Goal: Download file/media: Download file/media

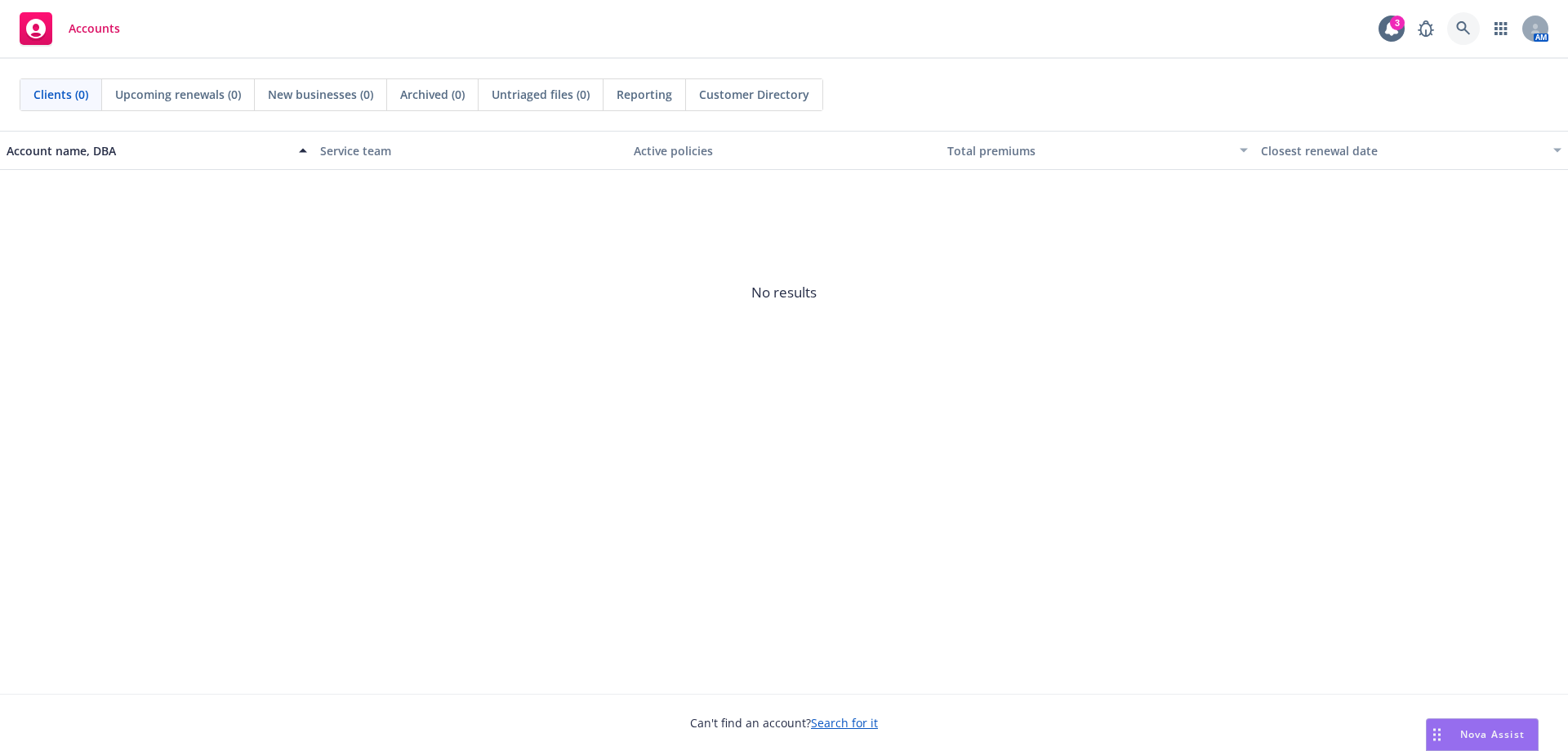
click at [1461, 28] on icon at bounding box center [1463, 28] width 15 height 15
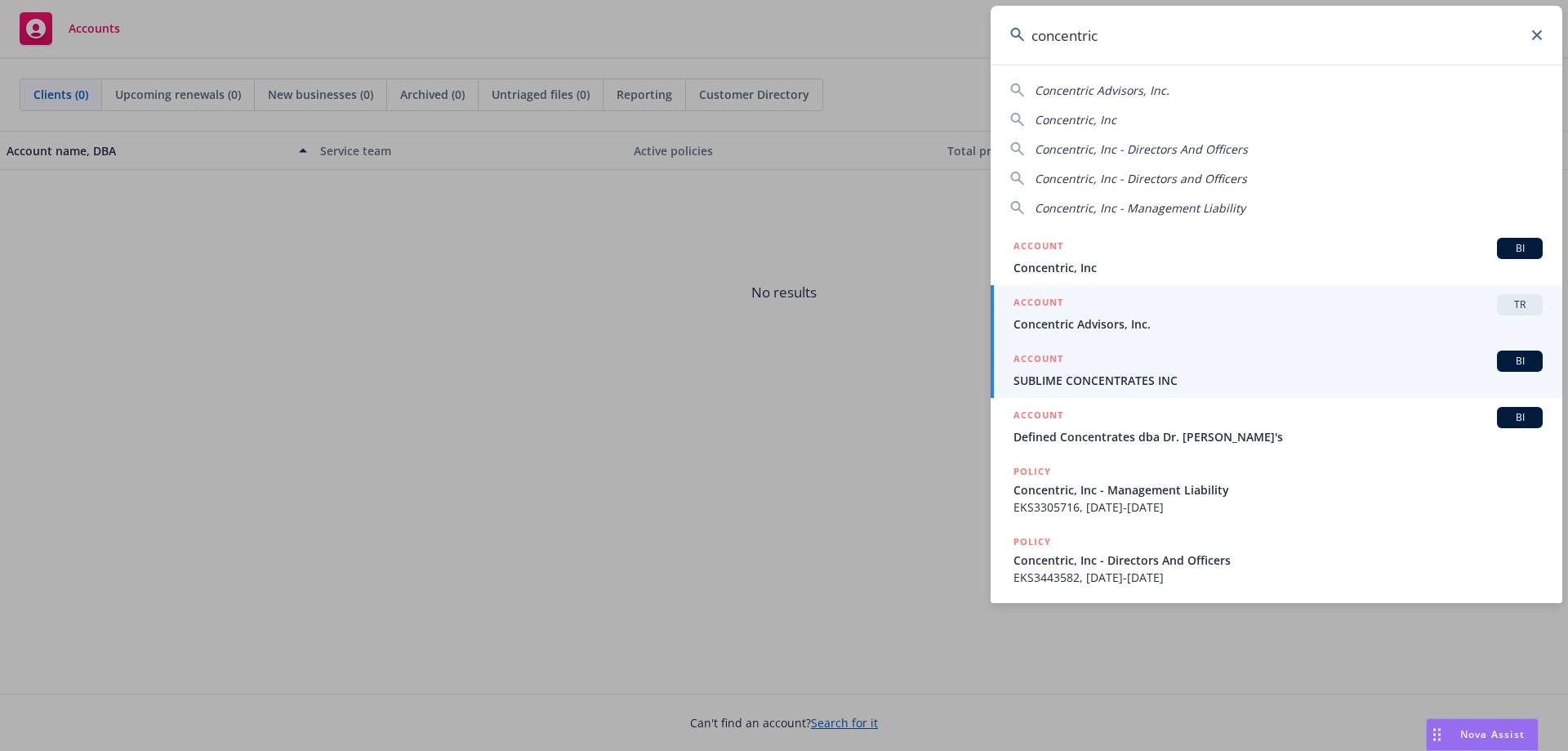
type input "concentric"
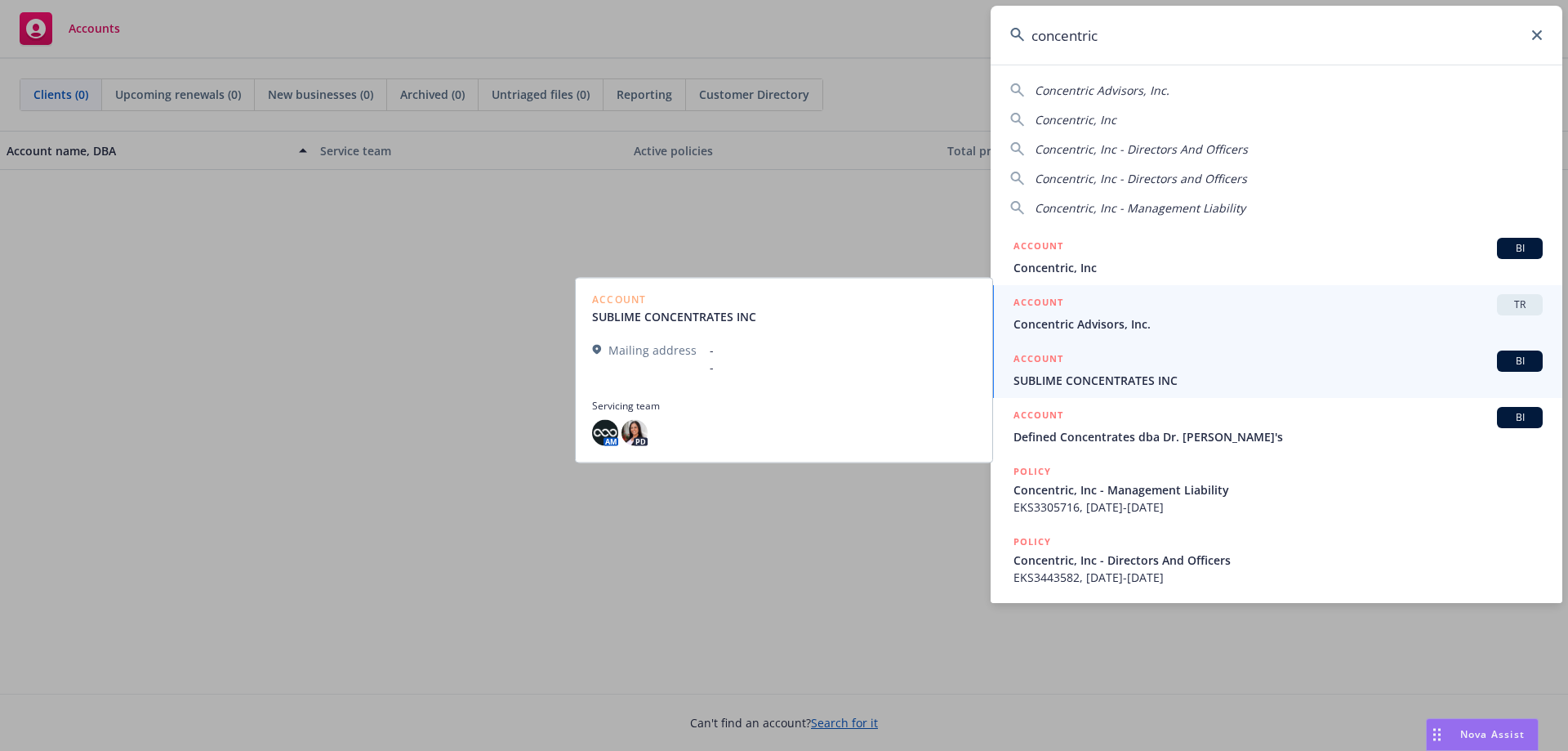
click at [1055, 321] on span "Concentric Advisors, Inc." at bounding box center [1278, 323] width 529 height 17
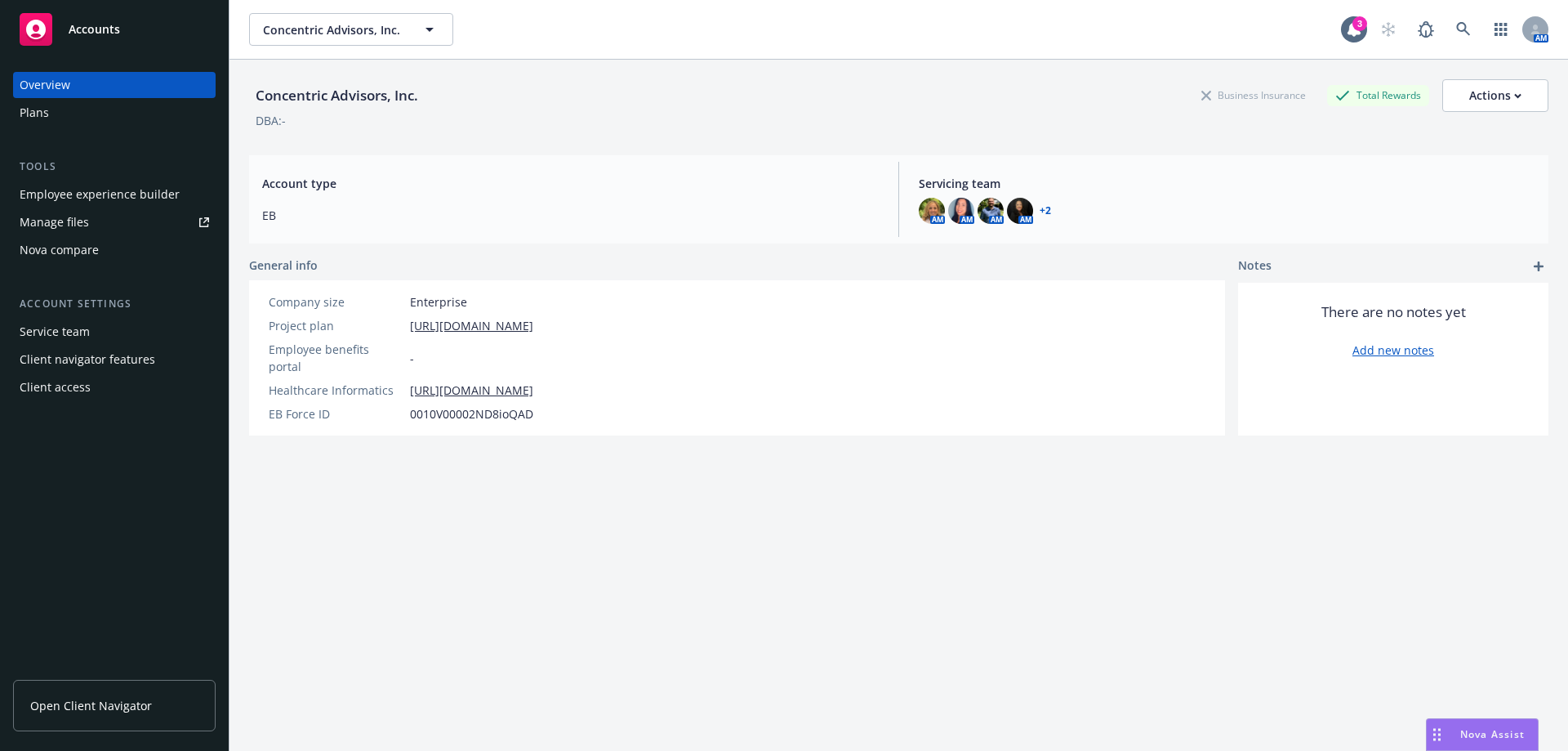
click at [32, 112] on div "Plans" at bounding box center [35, 112] width 30 height 26
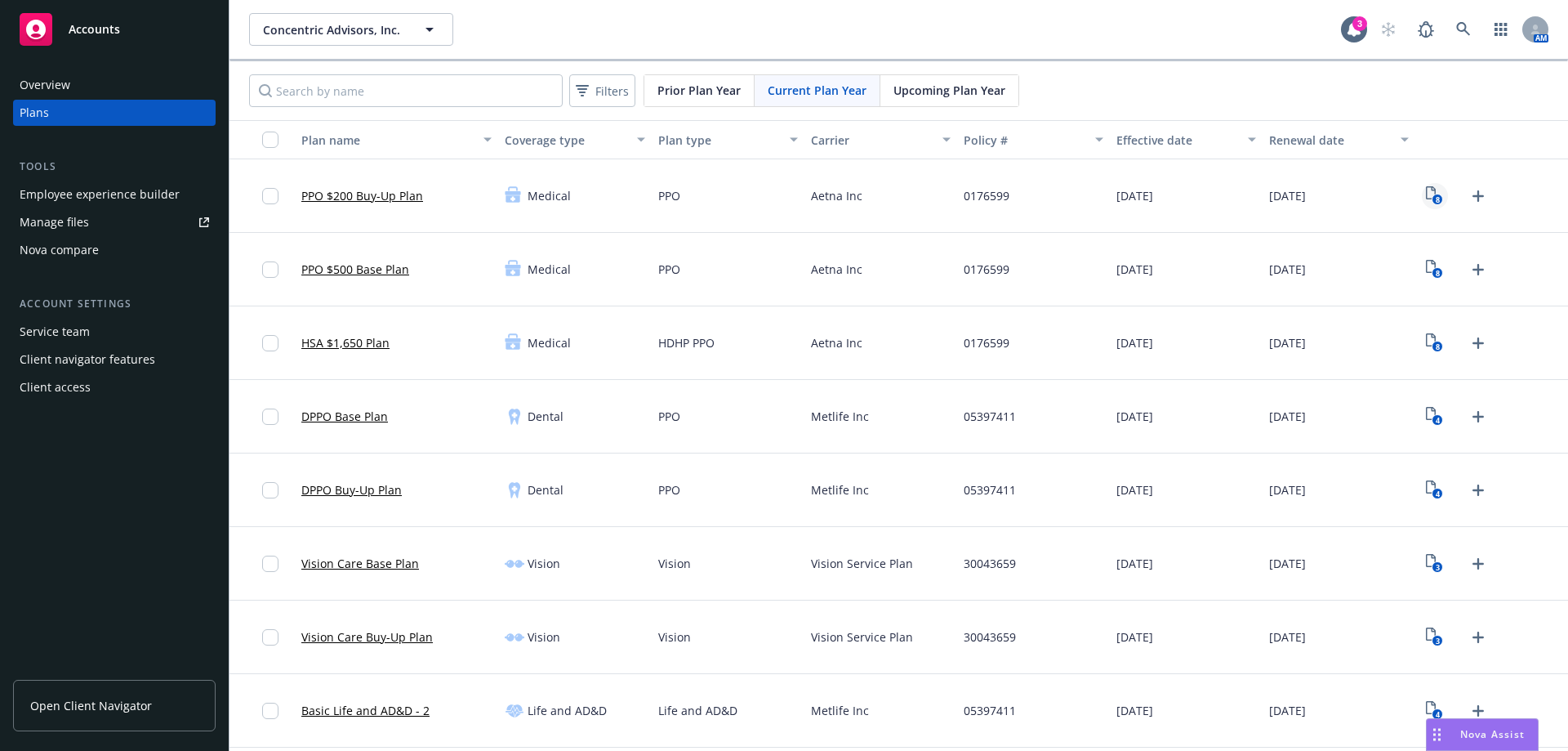
click at [1426, 196] on icon "8" at bounding box center [1434, 196] width 17 height 19
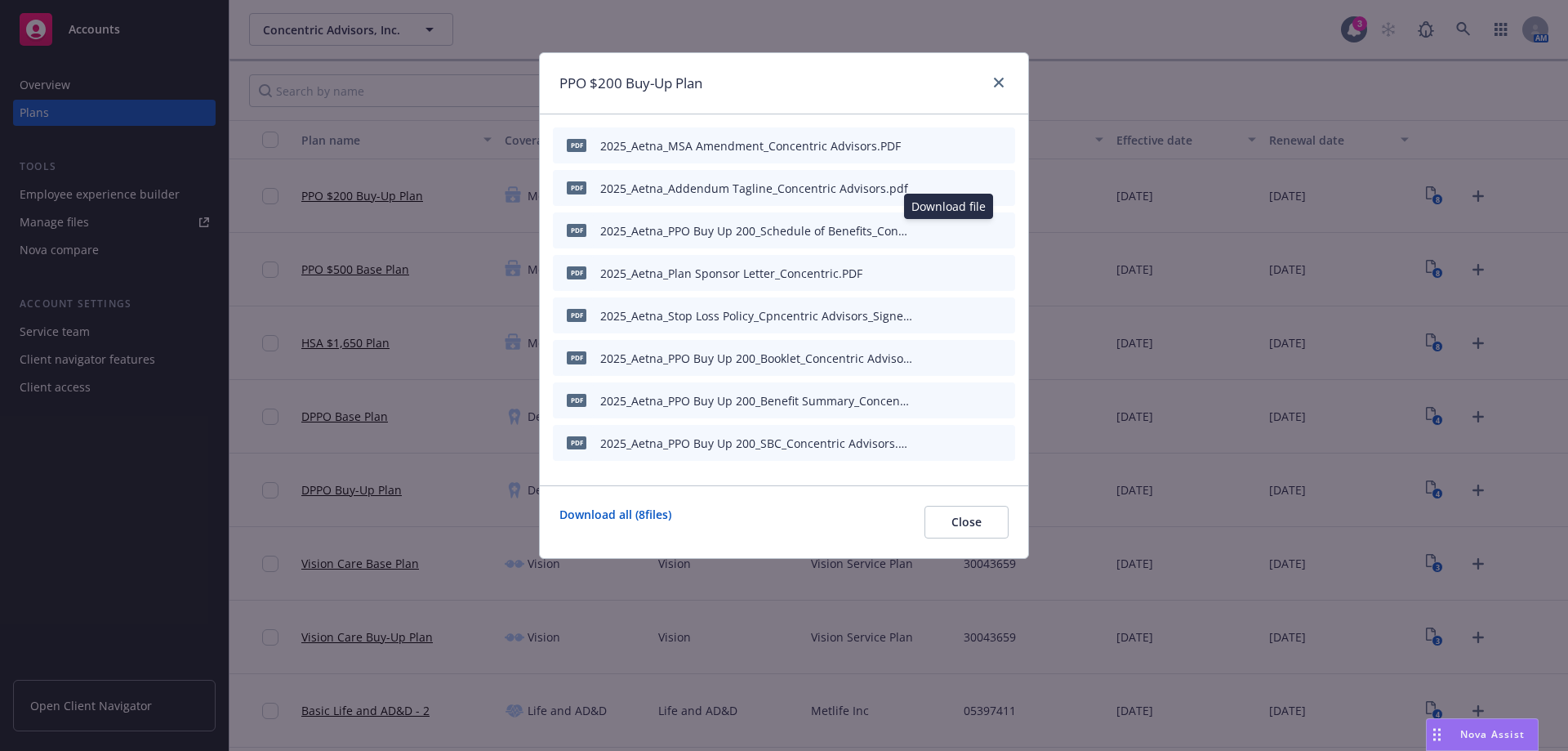
click at [946, 227] on icon "download file" at bounding box center [946, 229] width 13 height 13
click at [988, 523] on button "Close" at bounding box center [966, 522] width 84 height 33
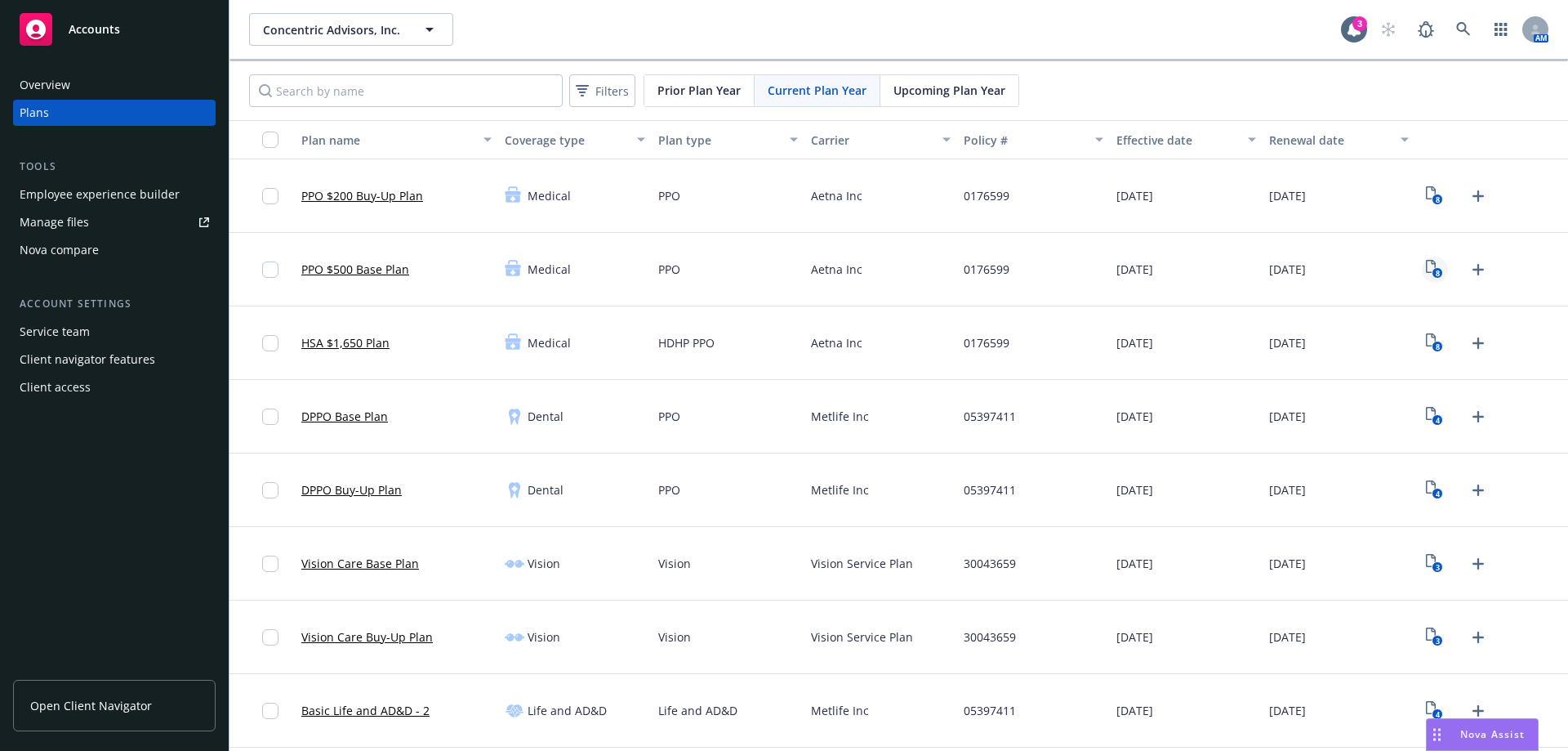
click at [1433, 272] on rect "View Plan Documents" at bounding box center [1438, 273] width 11 height 11
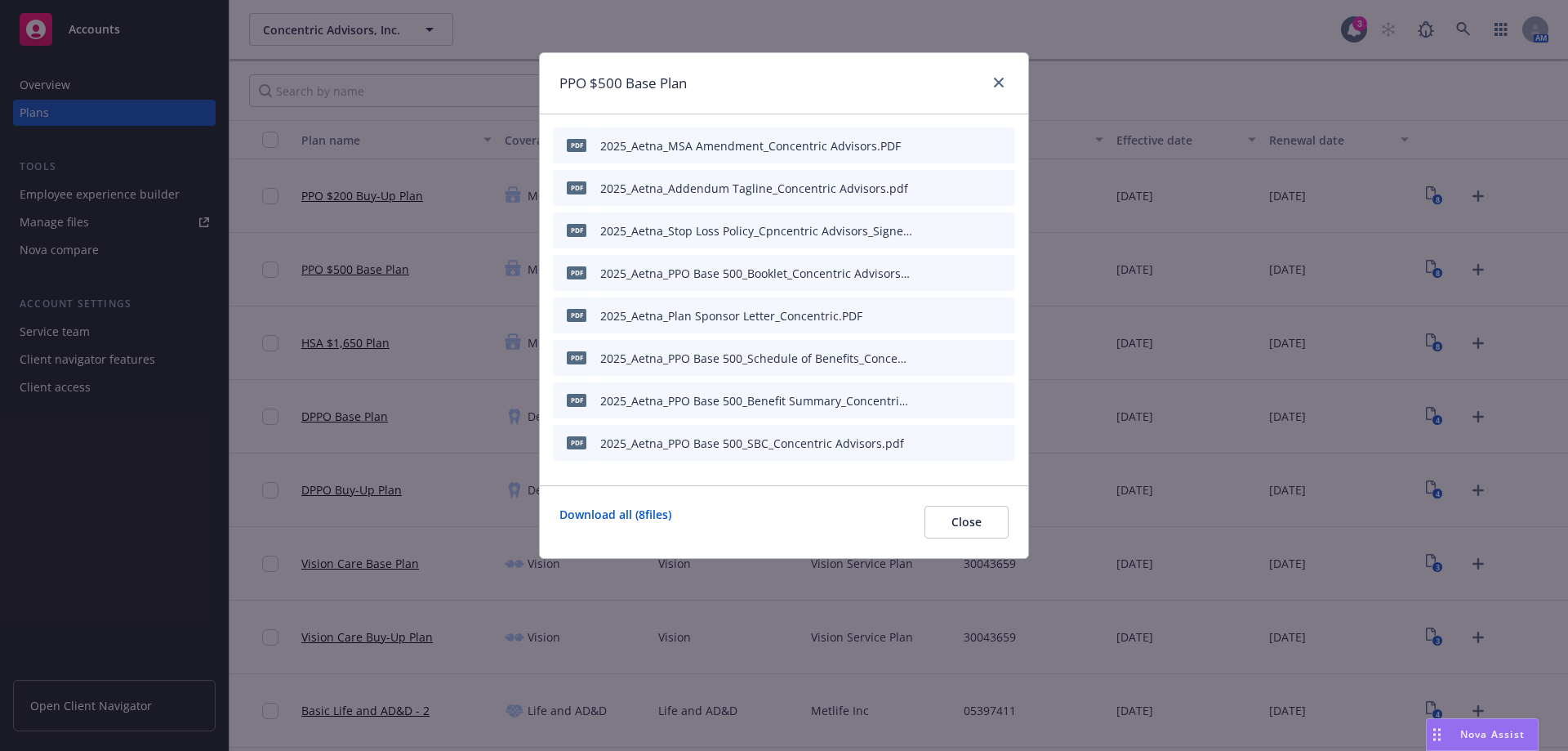
click at [947, 363] on button at bounding box center [947, 358] width 13 height 17
click at [947, 400] on icon "download file" at bounding box center [946, 398] width 11 height 10
click at [996, 80] on icon "close" at bounding box center [999, 82] width 10 height 10
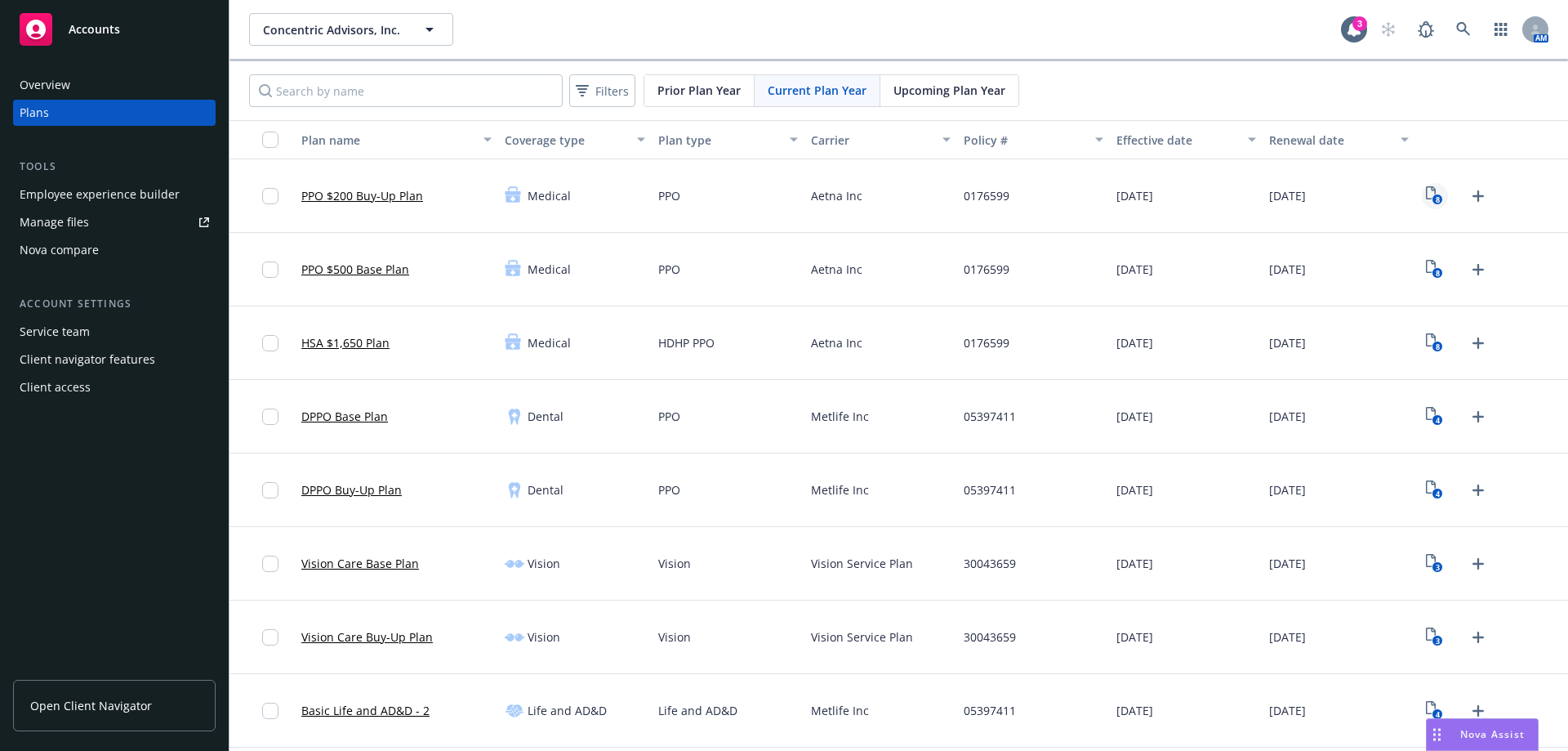
click at [1433, 198] on rect "View Plan Documents" at bounding box center [1438, 200] width 11 height 11
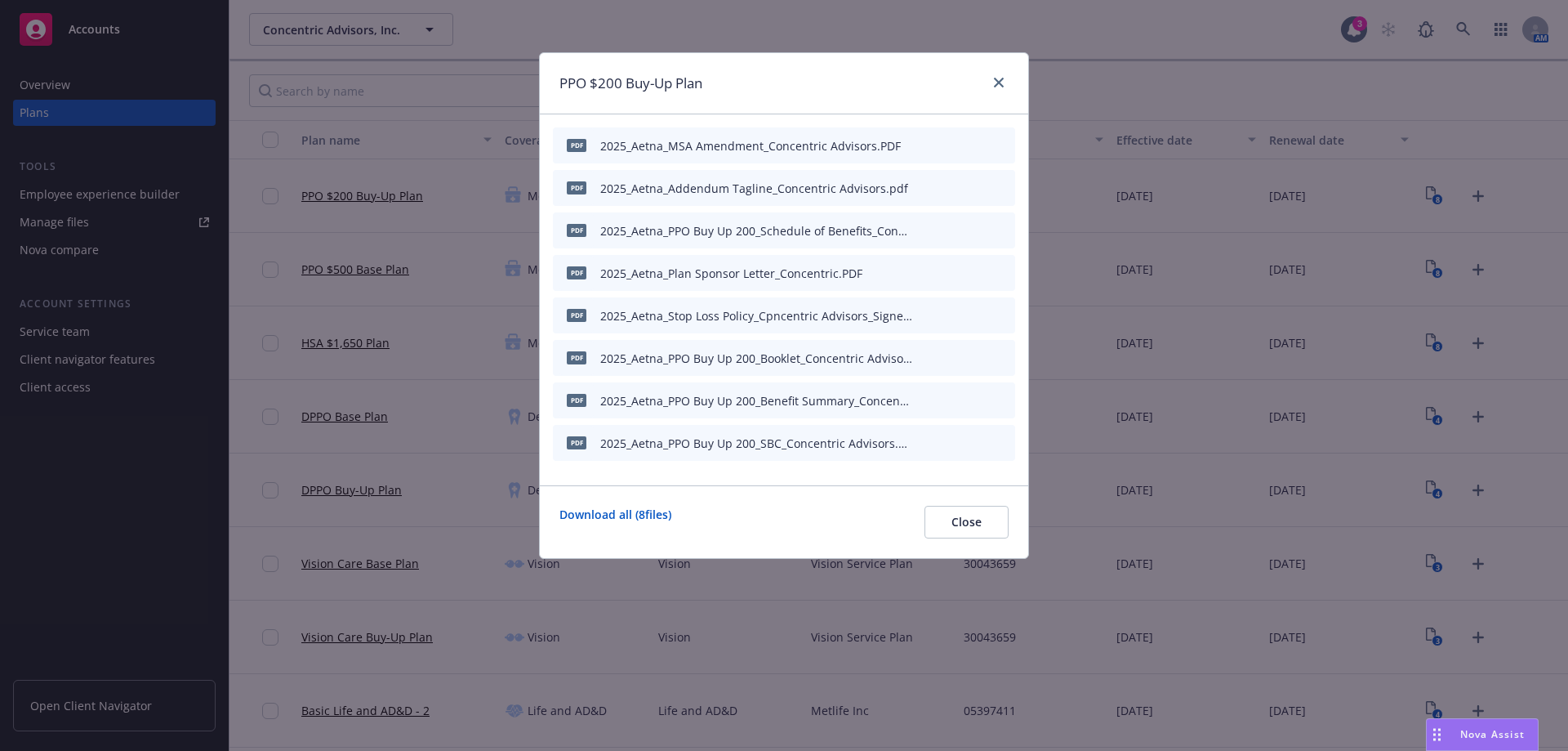
click at [950, 400] on icon "download file" at bounding box center [946, 399] width 13 height 13
click at [945, 518] on button "Close" at bounding box center [966, 522] width 84 height 33
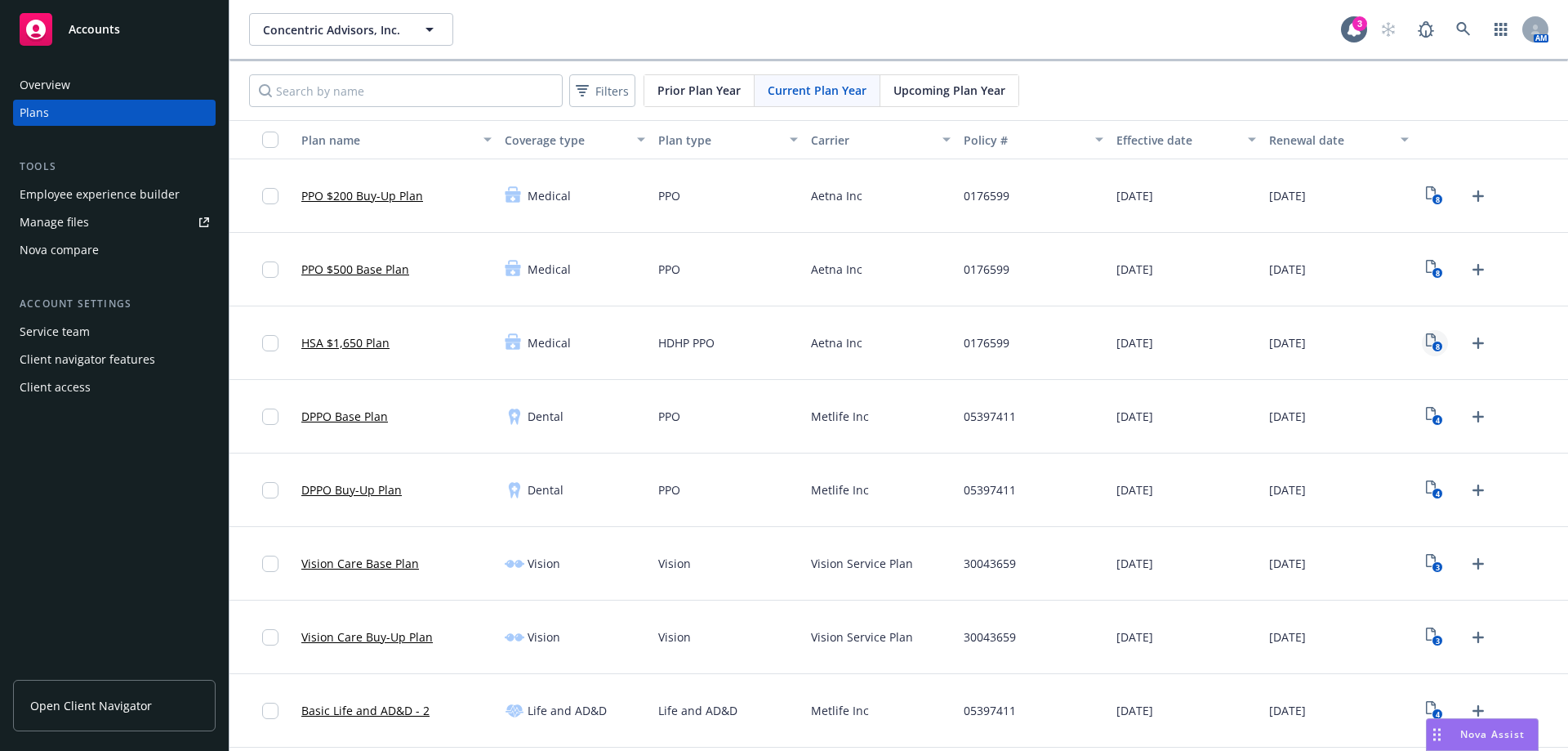
click at [1436, 343] on text "8" at bounding box center [1438, 347] width 4 height 11
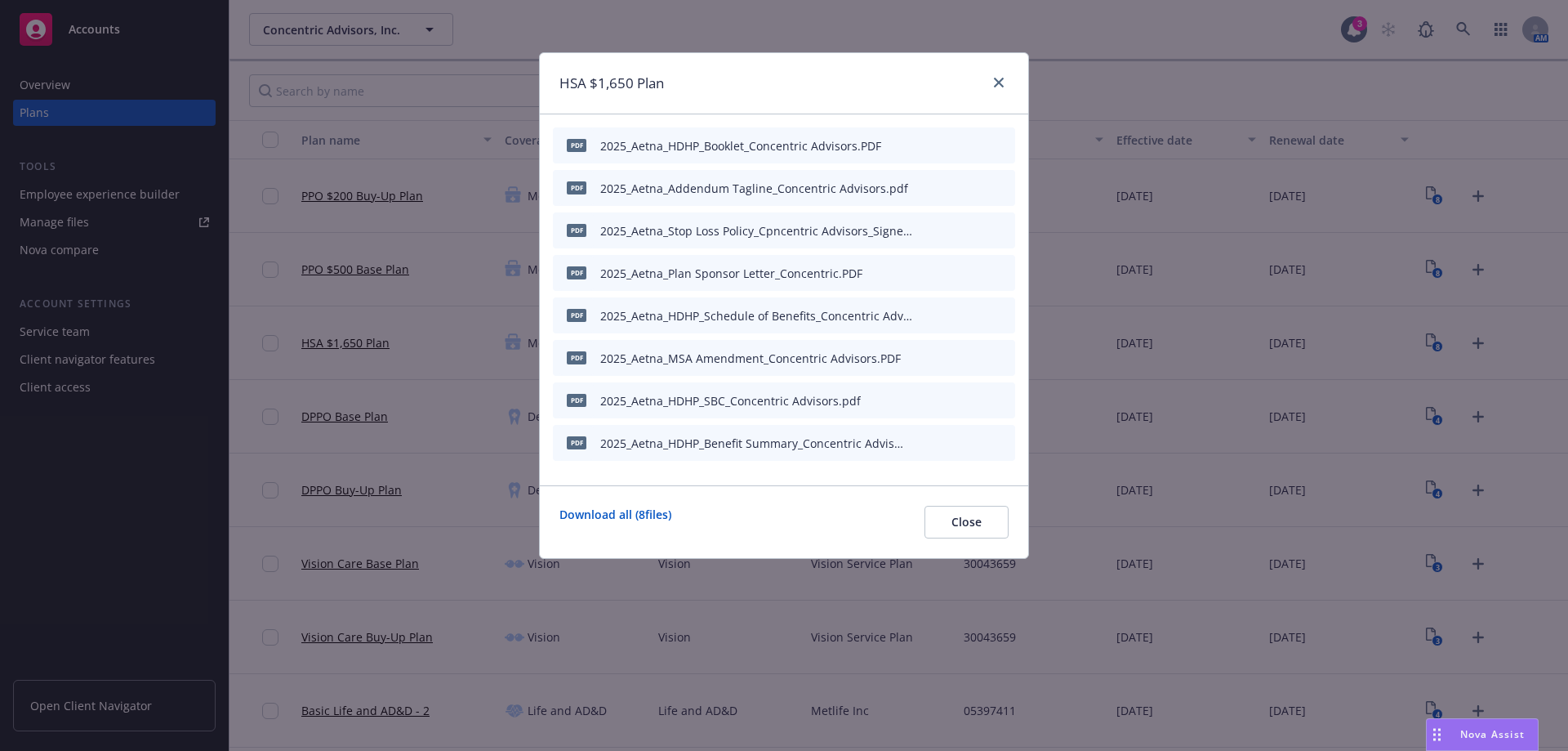
click at [950, 442] on icon "download file" at bounding box center [946, 441] width 13 height 13
click at [966, 526] on span "Close" at bounding box center [966, 522] width 30 height 16
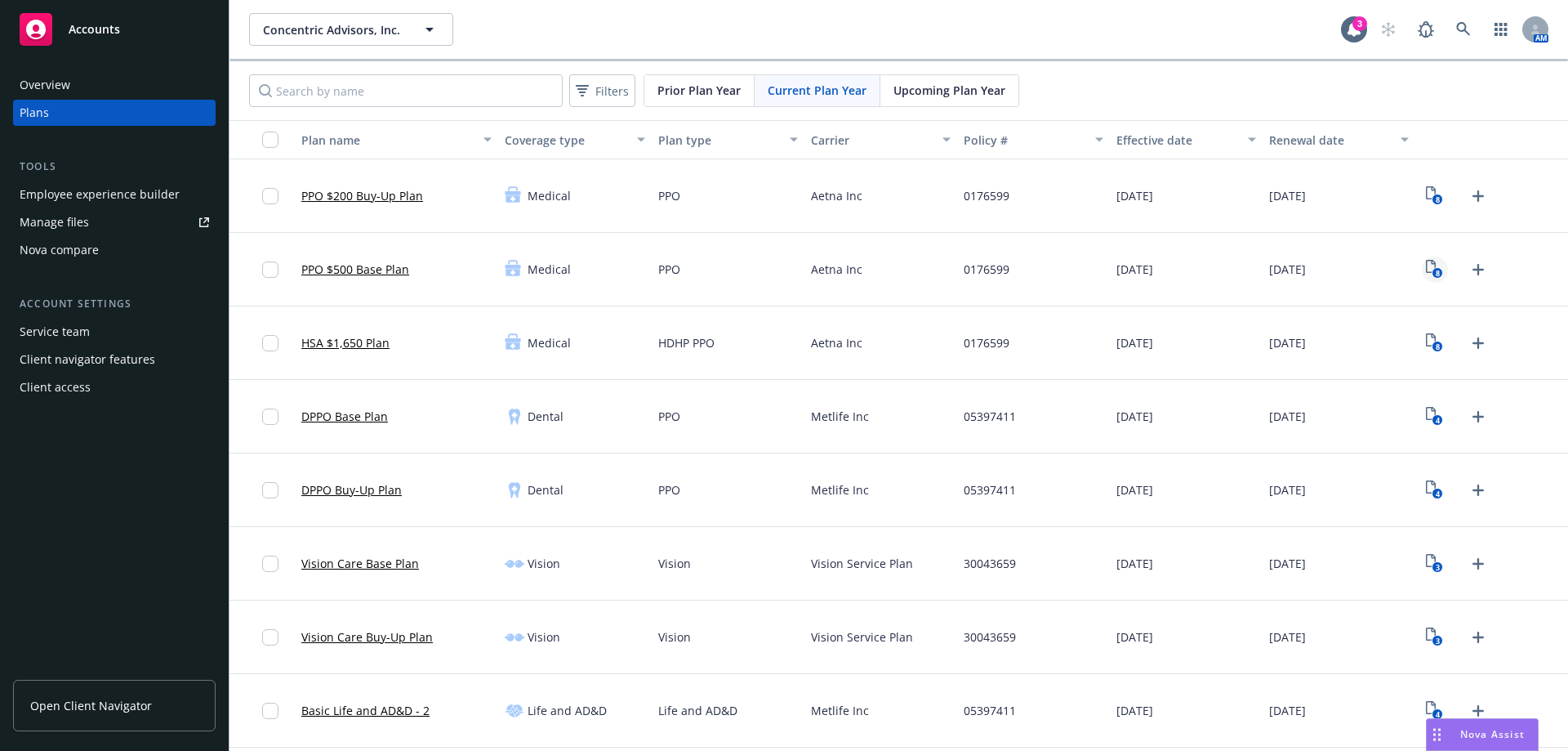
click at [1436, 269] on text "8" at bounding box center [1438, 273] width 4 height 11
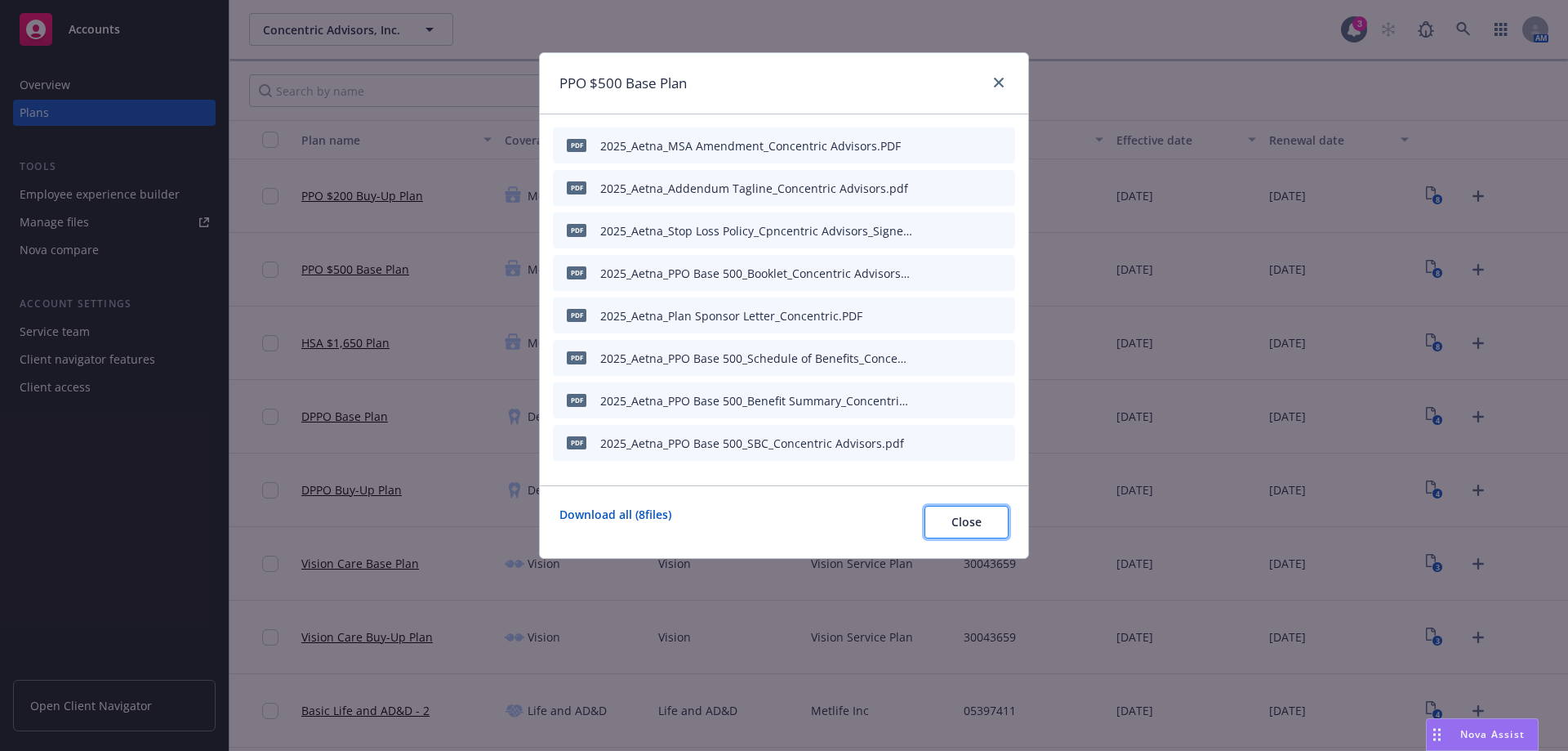
click at [972, 519] on span "Close" at bounding box center [966, 522] width 30 height 16
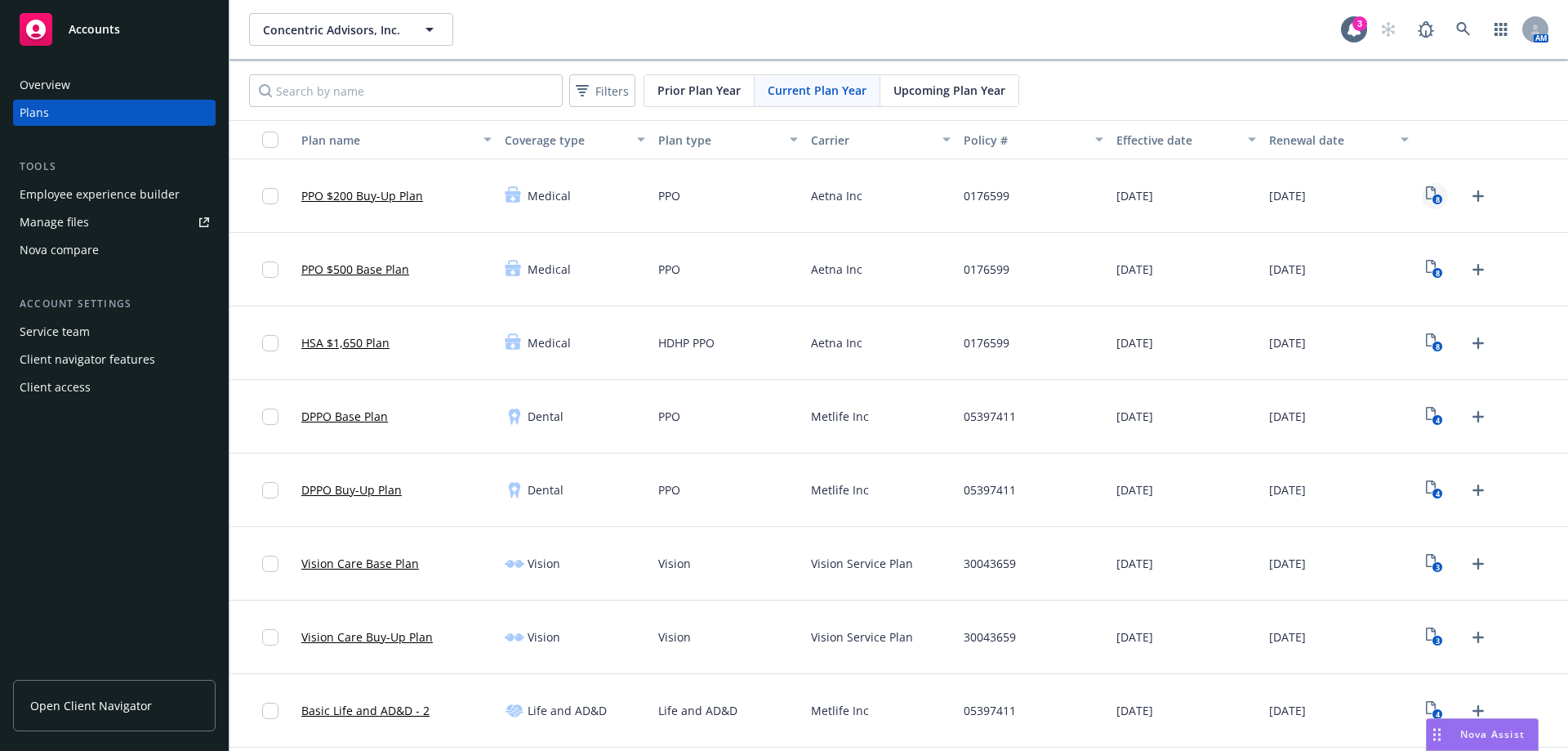
click at [1436, 196] on text "8" at bounding box center [1438, 200] width 4 height 11
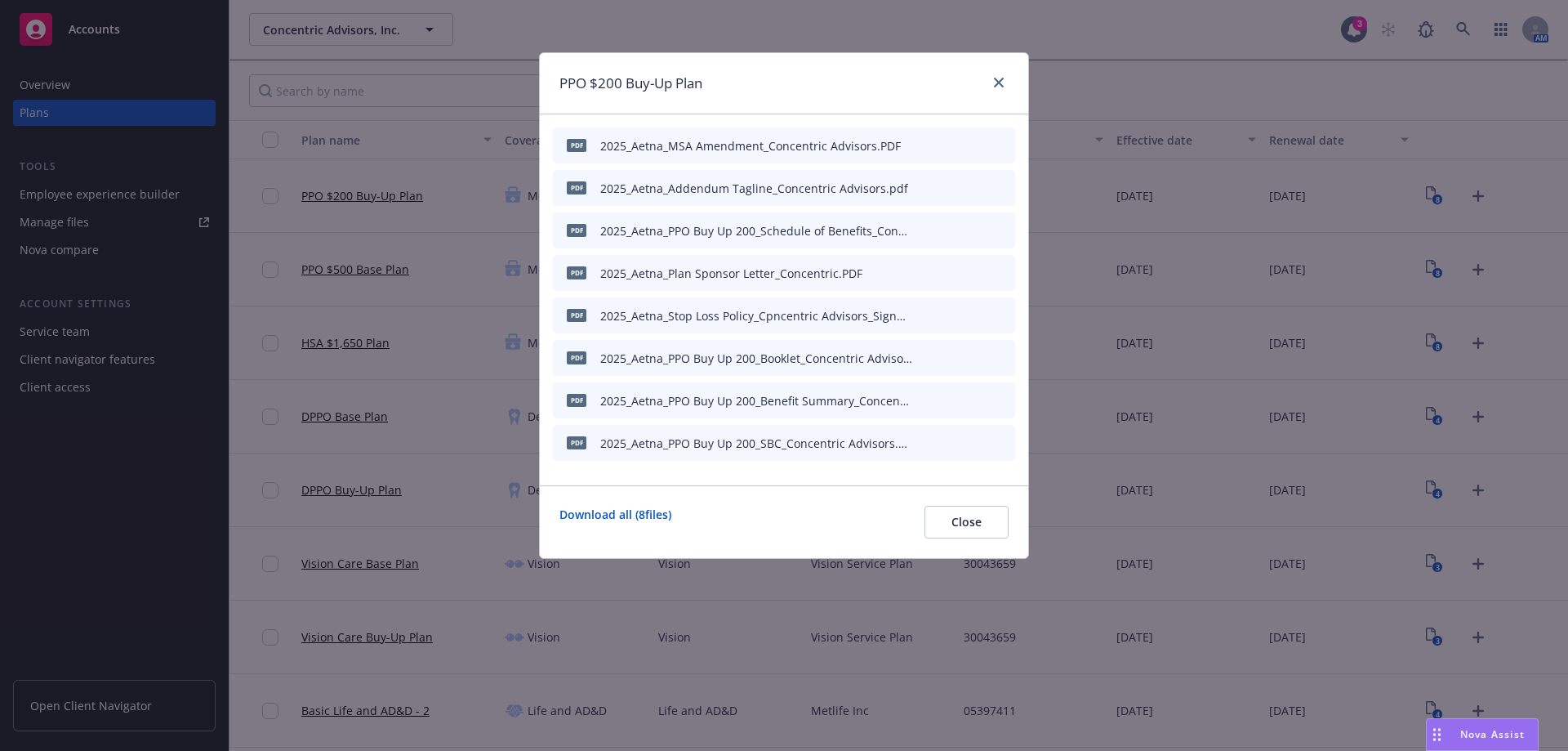
click at [946, 315] on icon "download file" at bounding box center [946, 313] width 11 height 10
click at [968, 526] on span "Close" at bounding box center [966, 522] width 30 height 16
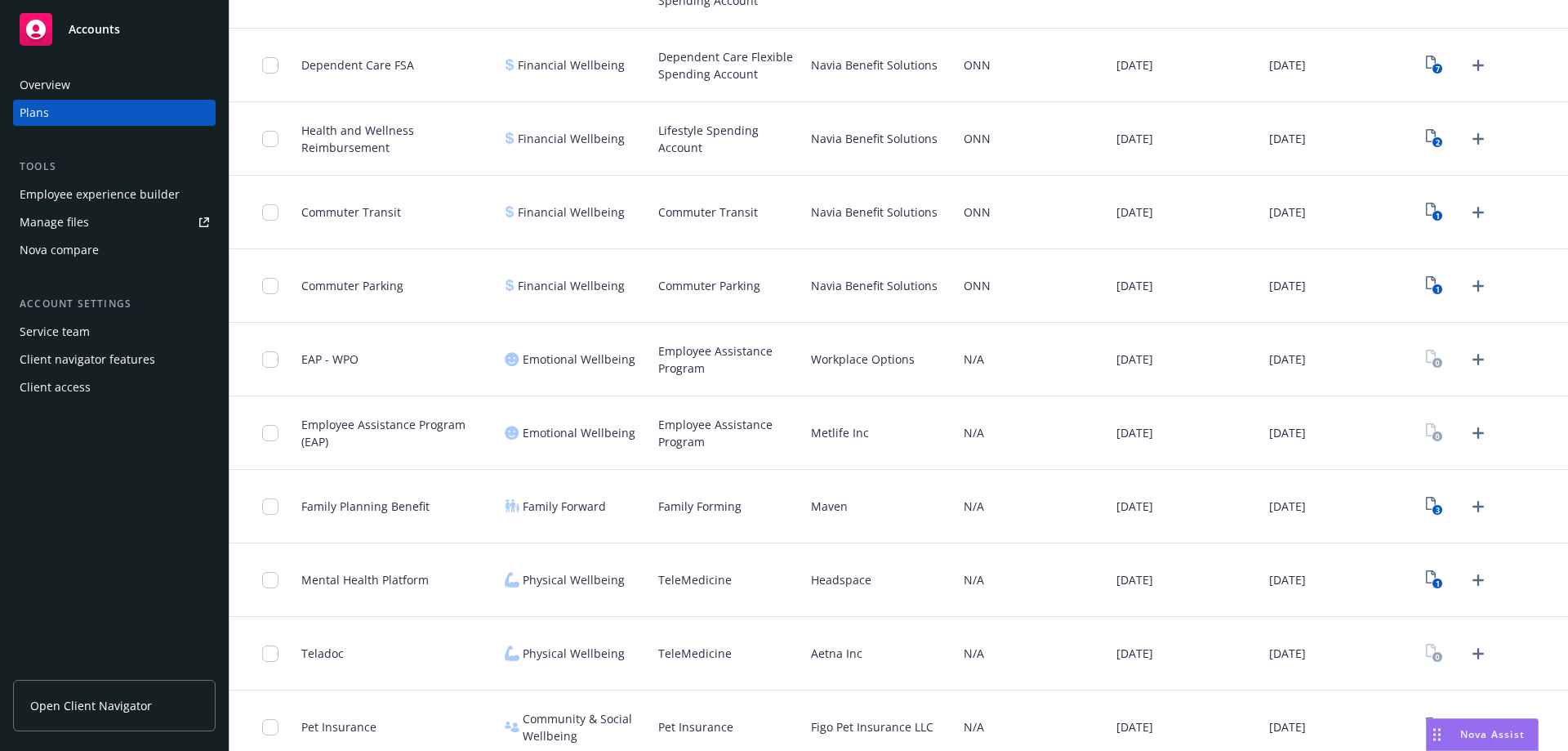
scroll to position [1389, 0]
